Goal: Find specific page/section: Find specific page/section

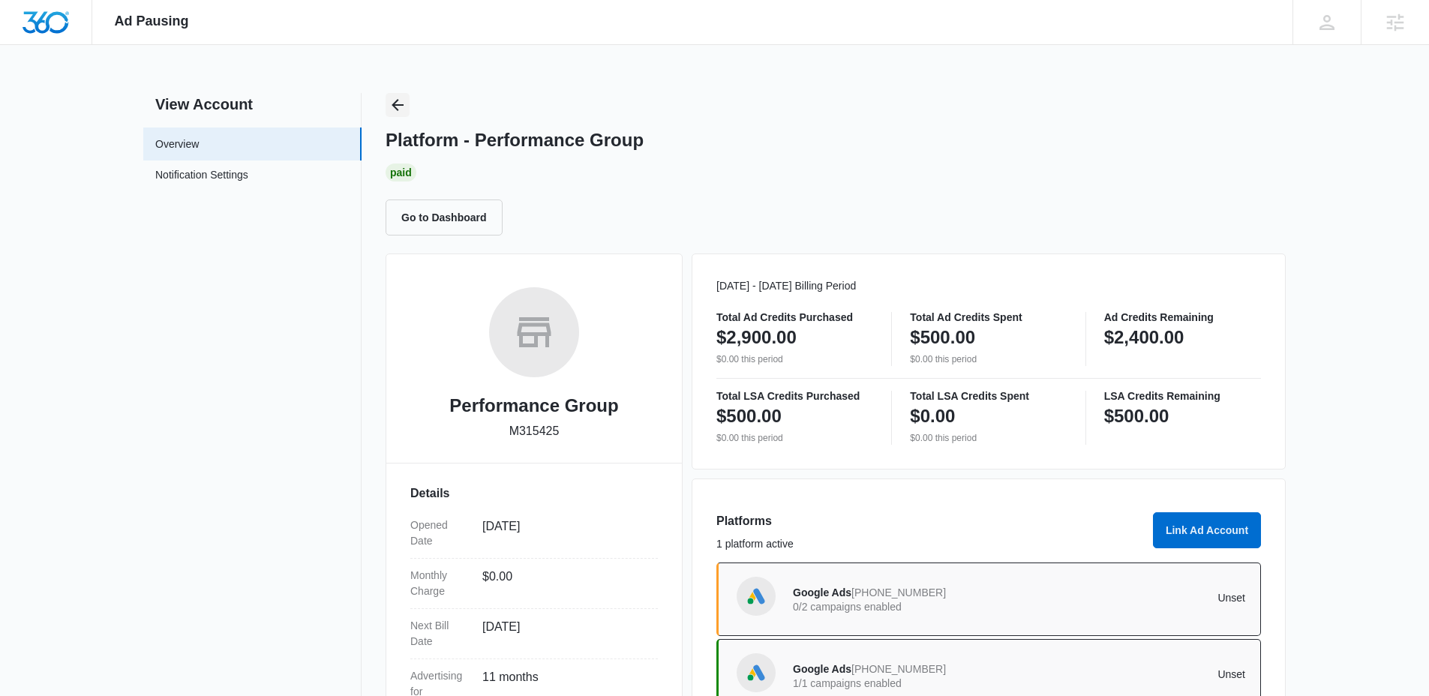
click at [394, 106] on icon "Back" at bounding box center [397, 105] width 18 height 18
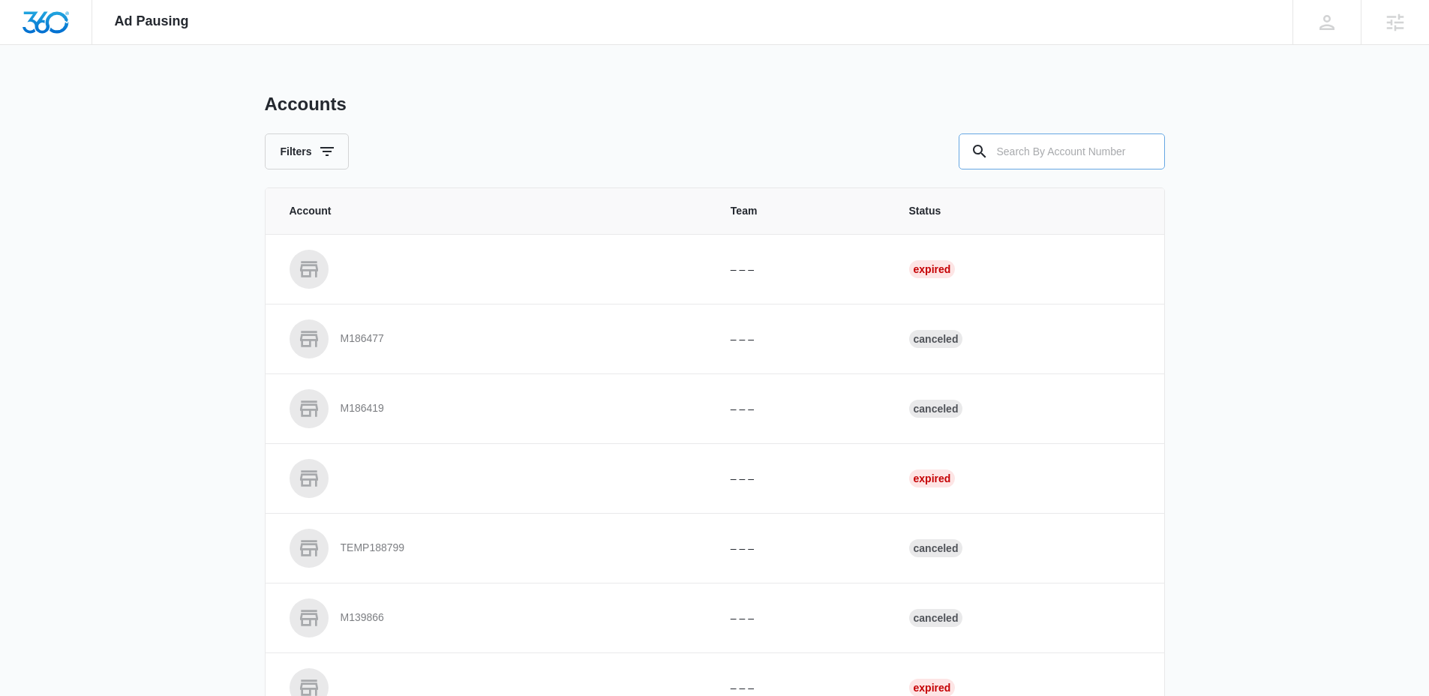
drag, startPoint x: 1080, startPoint y: 130, endPoint x: 1083, endPoint y: 151, distance: 20.5
click at [1081, 133] on div "Accounts Filters" at bounding box center [715, 131] width 900 height 76
drag, startPoint x: 1083, startPoint y: 151, endPoint x: 984, endPoint y: 154, distance: 99.0
click at [1082, 150] on input "text" at bounding box center [1061, 151] width 206 height 36
paste input "M8879"
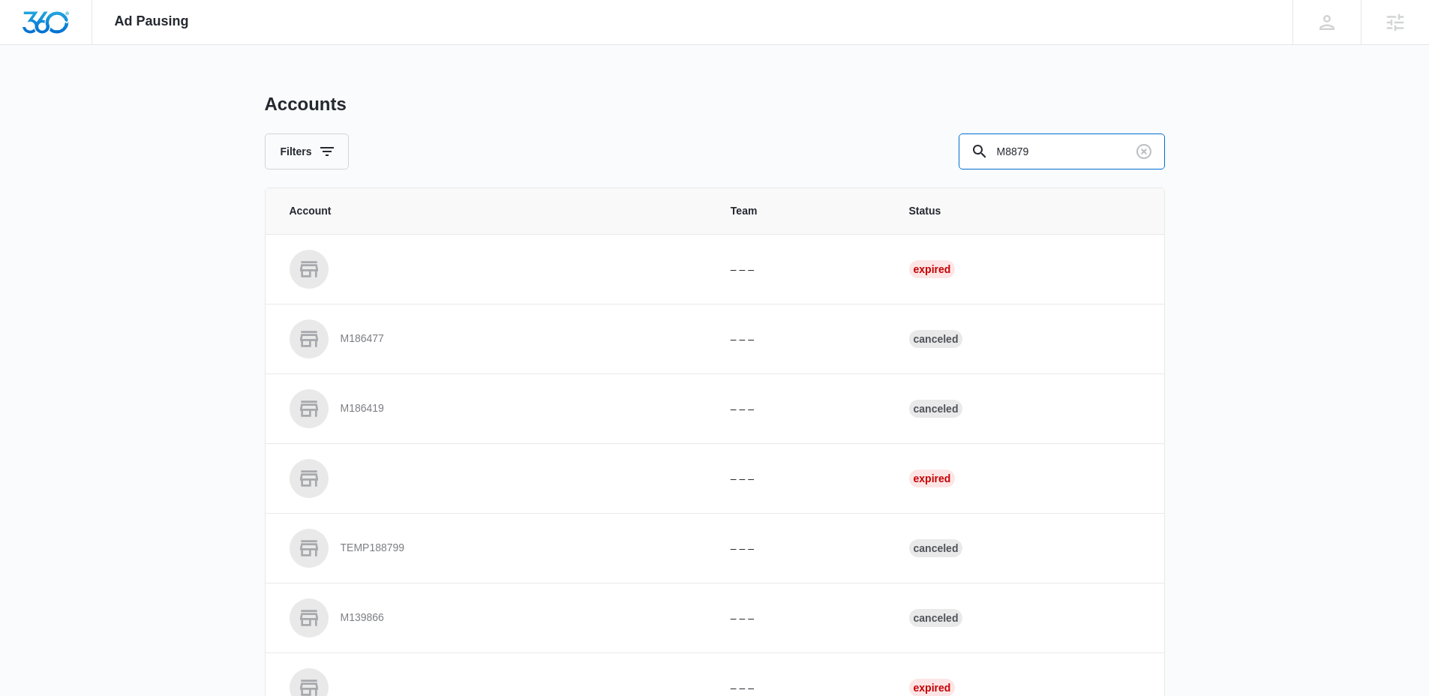
type input "M8879"
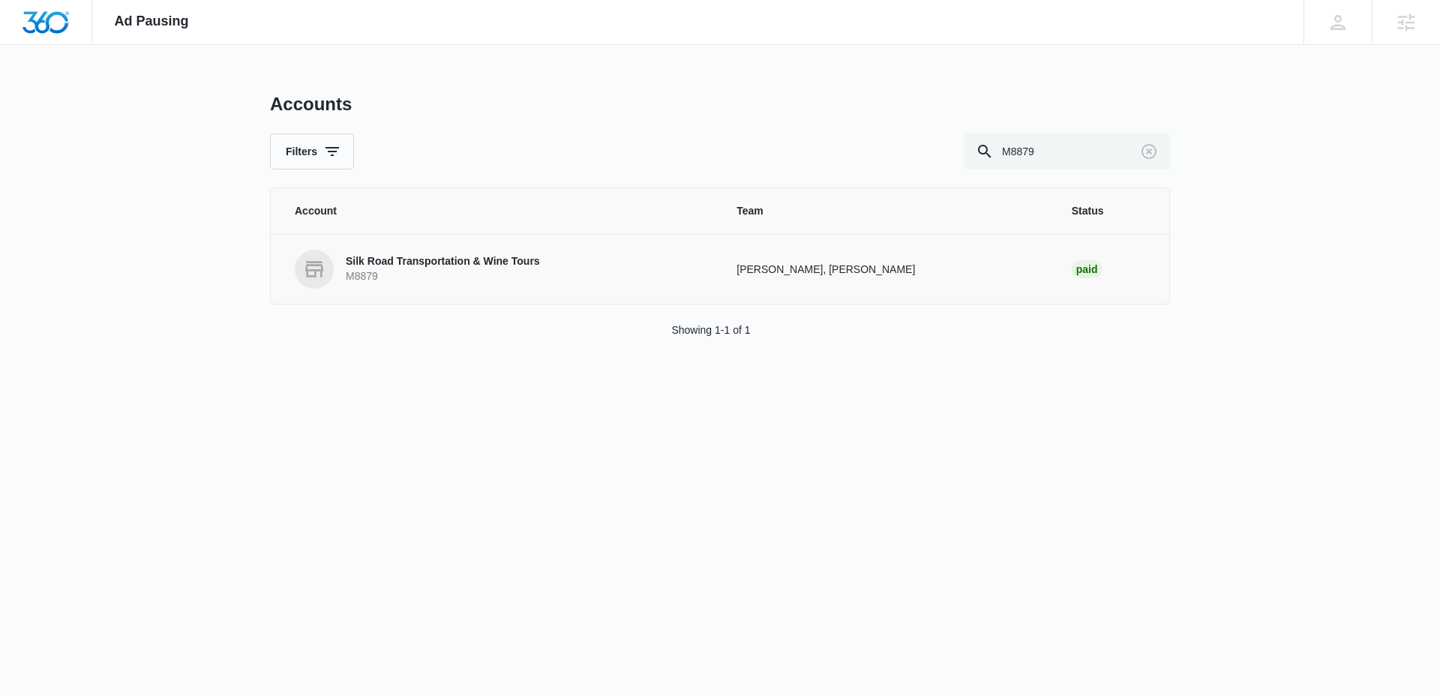
click at [338, 277] on link "Silk Road Transportation & Wine Tours M8879" at bounding box center [498, 269] width 406 height 39
